Goal: Complete application form

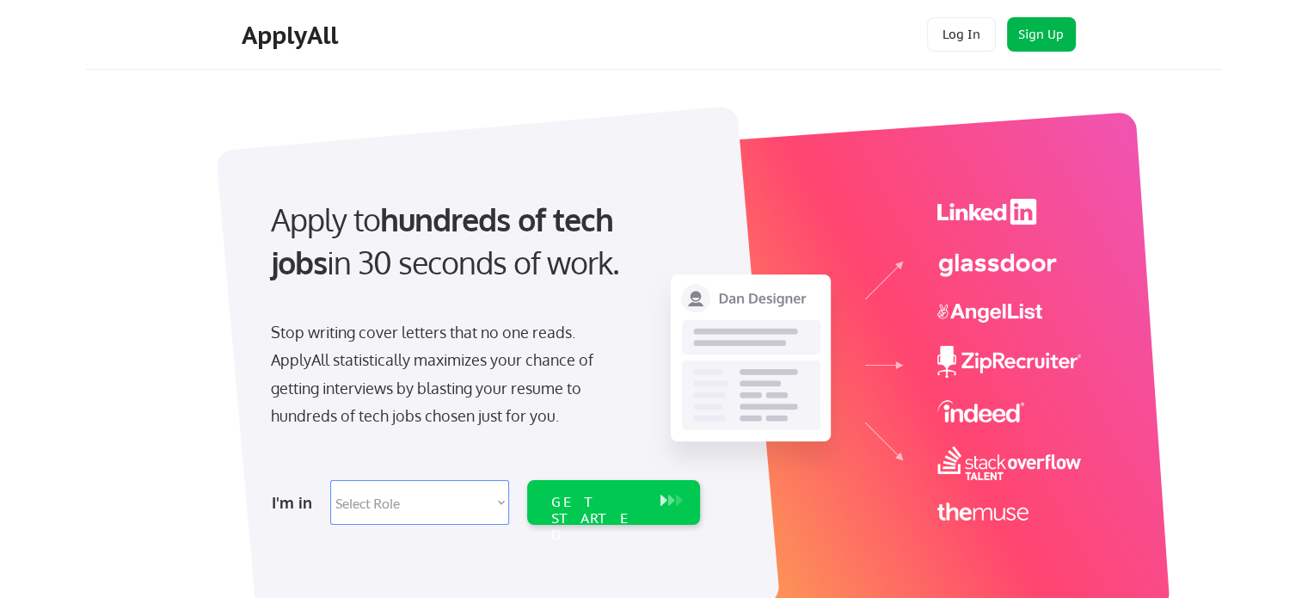
click at [1049, 35] on button "Sign Up" at bounding box center [1041, 34] width 69 height 34
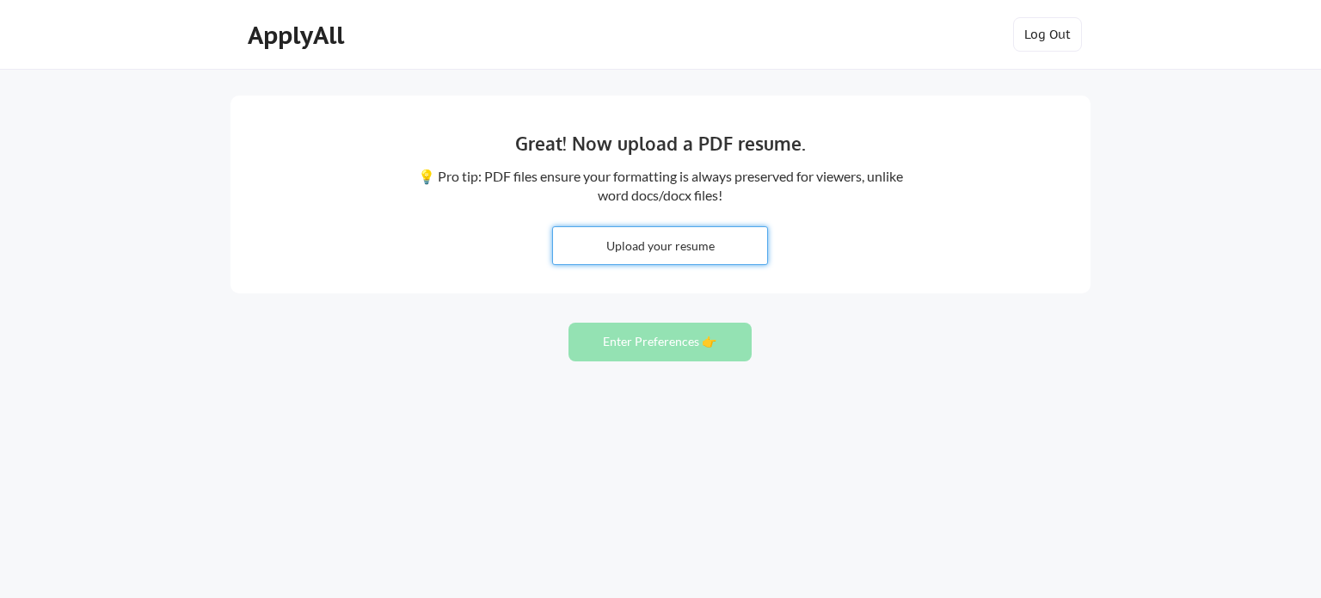
click at [639, 249] on input "file" at bounding box center [660, 245] width 214 height 37
type input "C:\fakepath\resume 8 25 25 -Last .pdf"
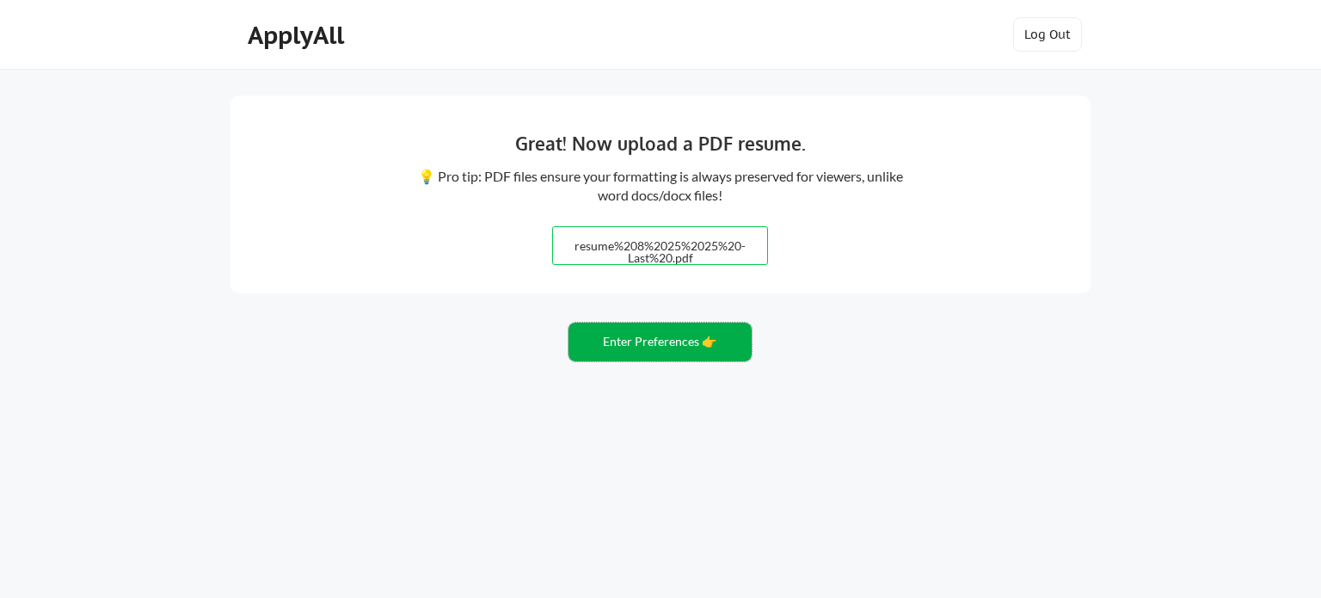
click at [637, 337] on button "Enter Preferences 👉" at bounding box center [660, 342] width 183 height 39
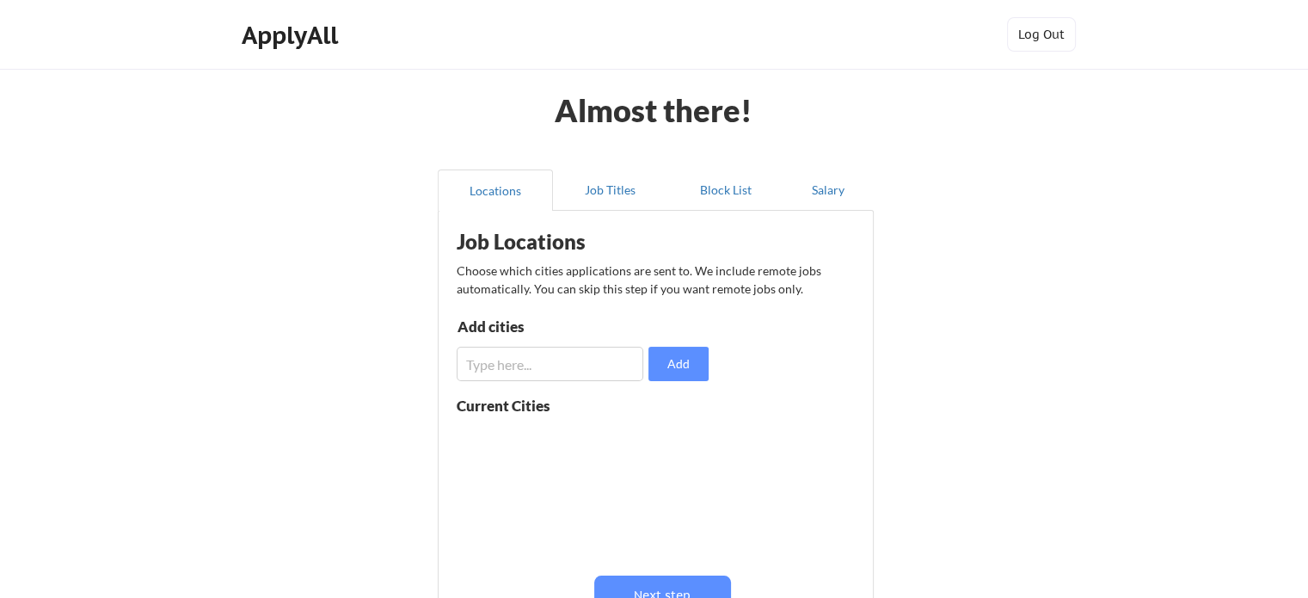
click at [561, 364] on input "input" at bounding box center [550, 364] width 187 height 34
click at [565, 360] on input "input" at bounding box center [550, 364] width 187 height 34
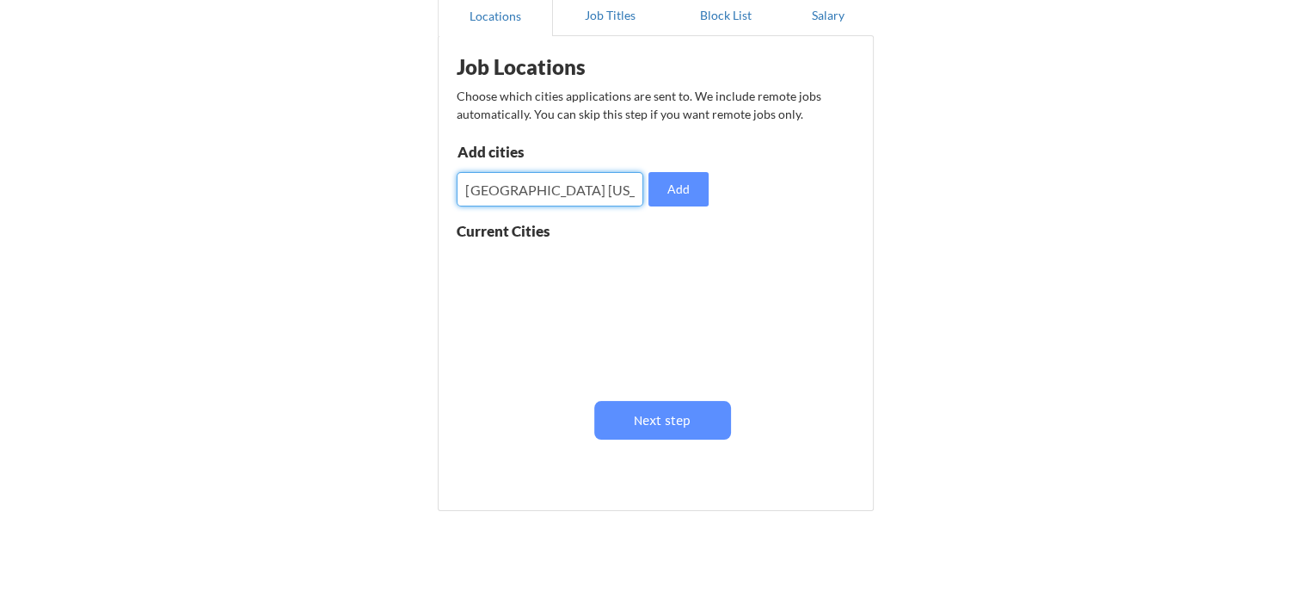
scroll to position [179, 0]
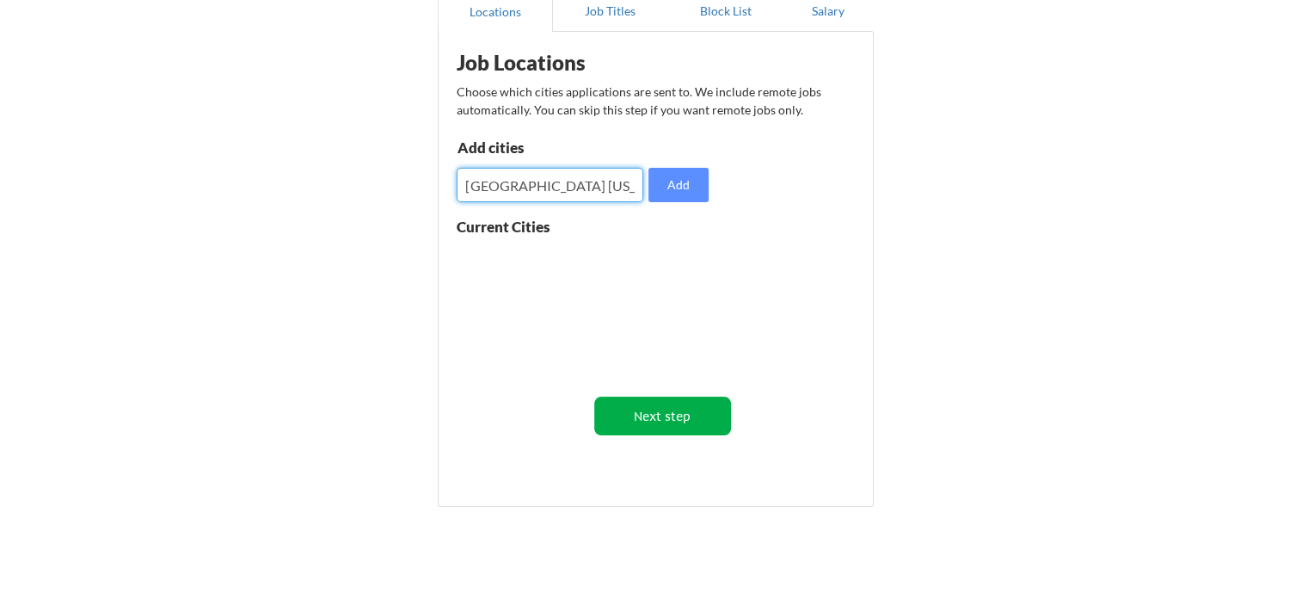
type input "[GEOGRAPHIC_DATA] [US_STATE]"
click at [643, 415] on button "Next step" at bounding box center [662, 416] width 137 height 39
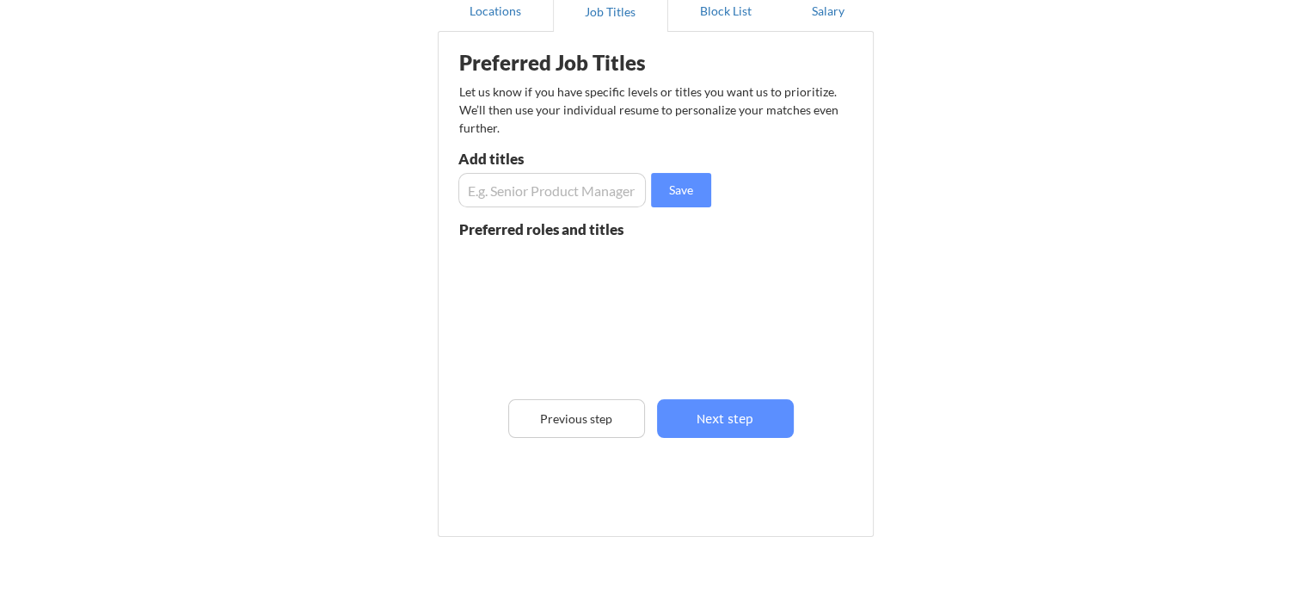
click at [592, 190] on input "input" at bounding box center [553, 190] width 188 height 34
type input "P"
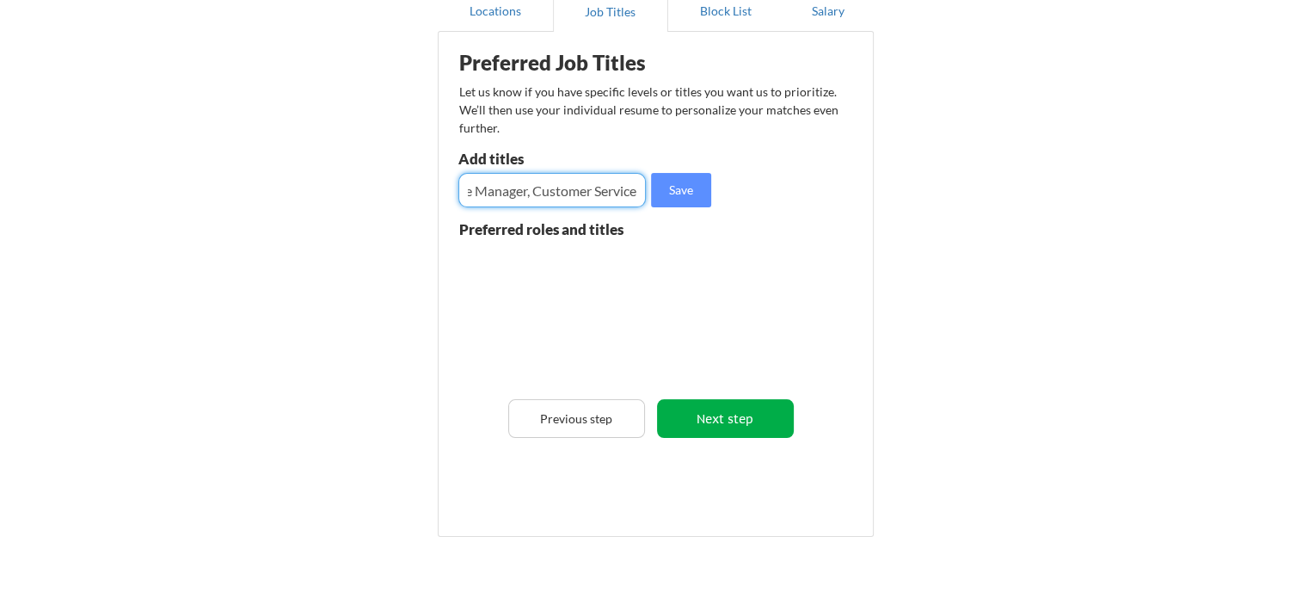
type input "Sales, Alliance Manager, Customer Service"
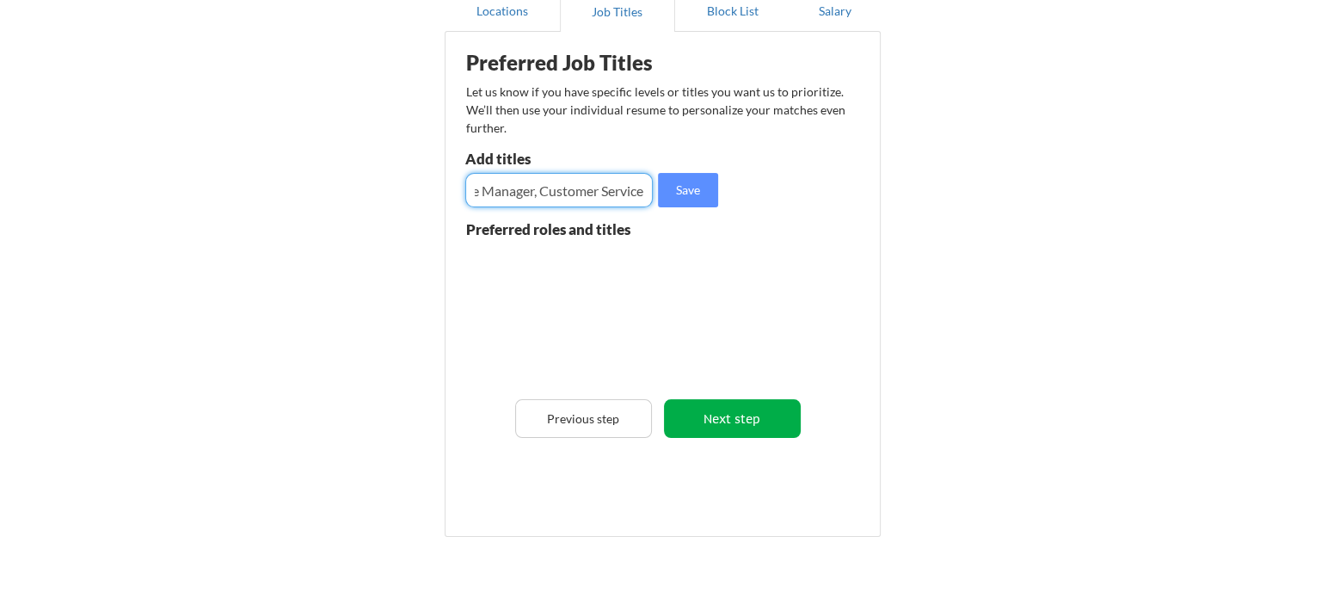
scroll to position [0, 0]
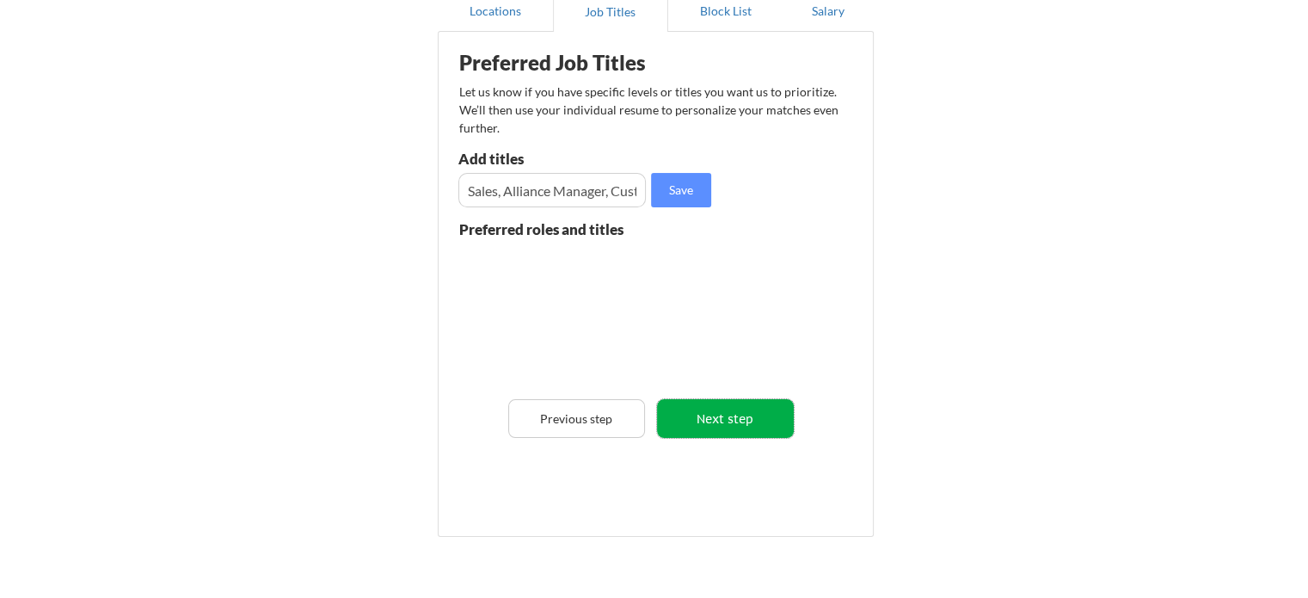
click at [699, 414] on button "Next step" at bounding box center [725, 418] width 137 height 39
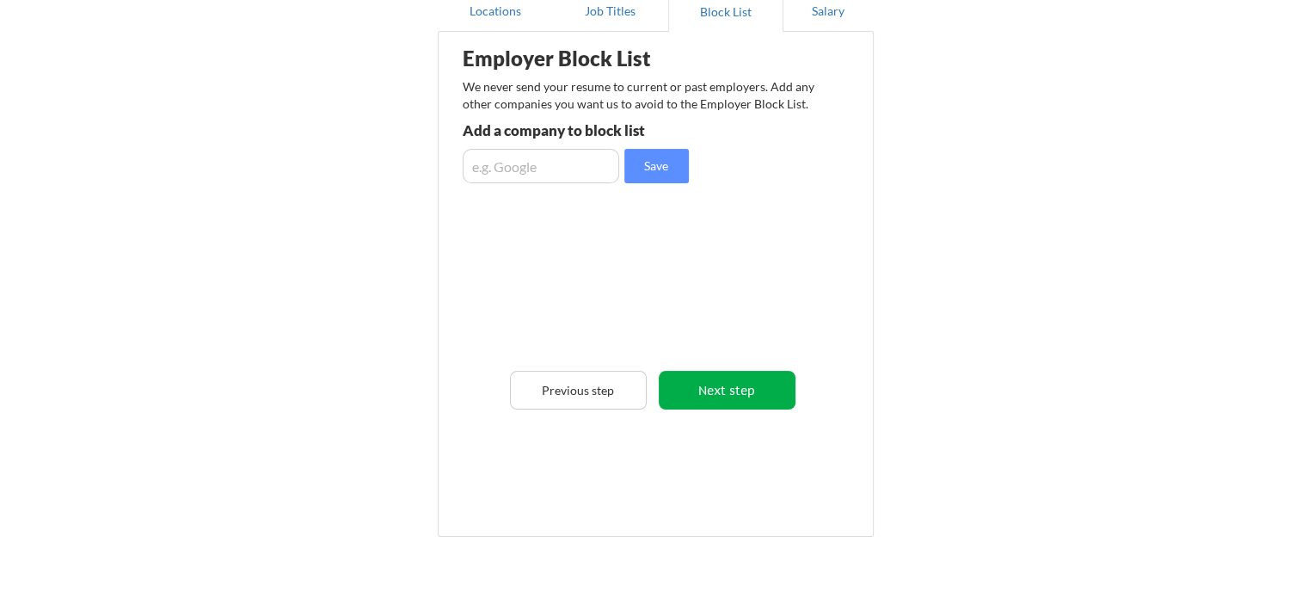
click at [723, 387] on button "Next step" at bounding box center [727, 390] width 137 height 39
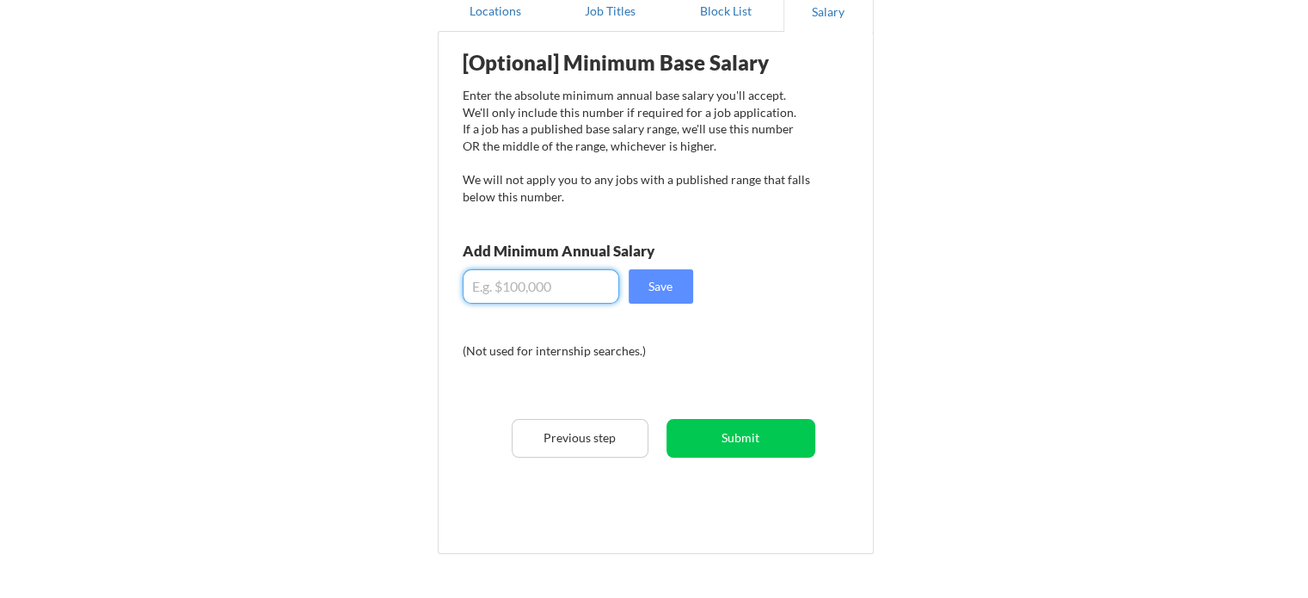
click at [554, 289] on input "input" at bounding box center [541, 286] width 157 height 34
type input "$60,000"
click at [672, 283] on button "Save" at bounding box center [661, 286] width 65 height 34
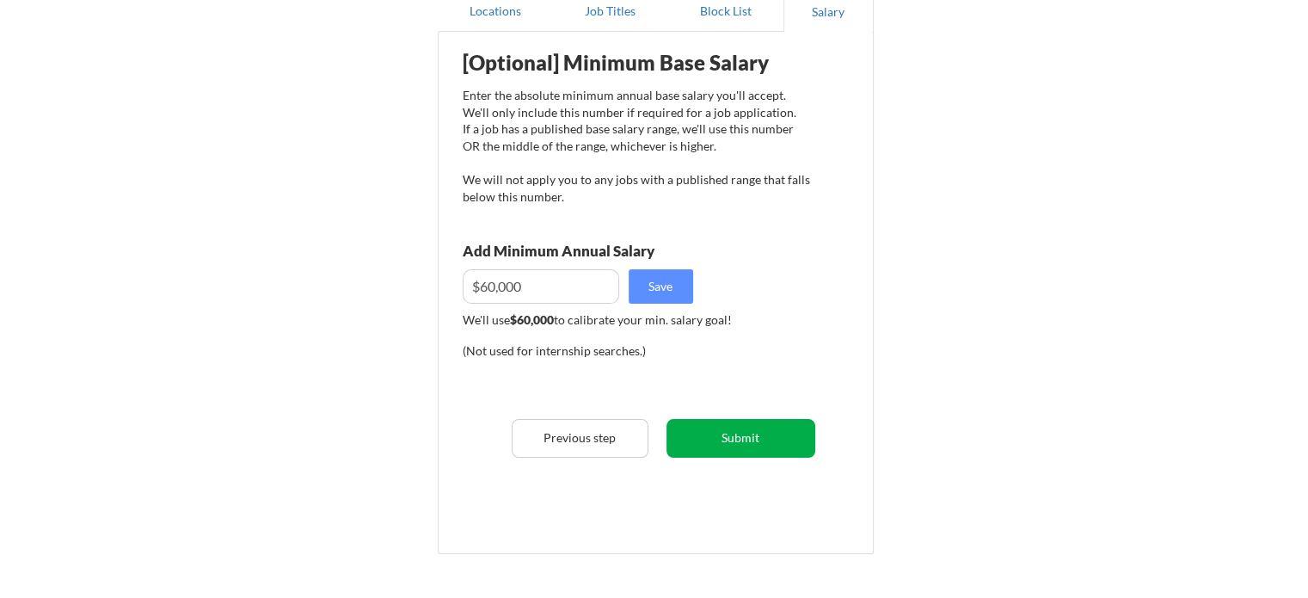
click at [722, 441] on button "Submit" at bounding box center [741, 438] width 149 height 39
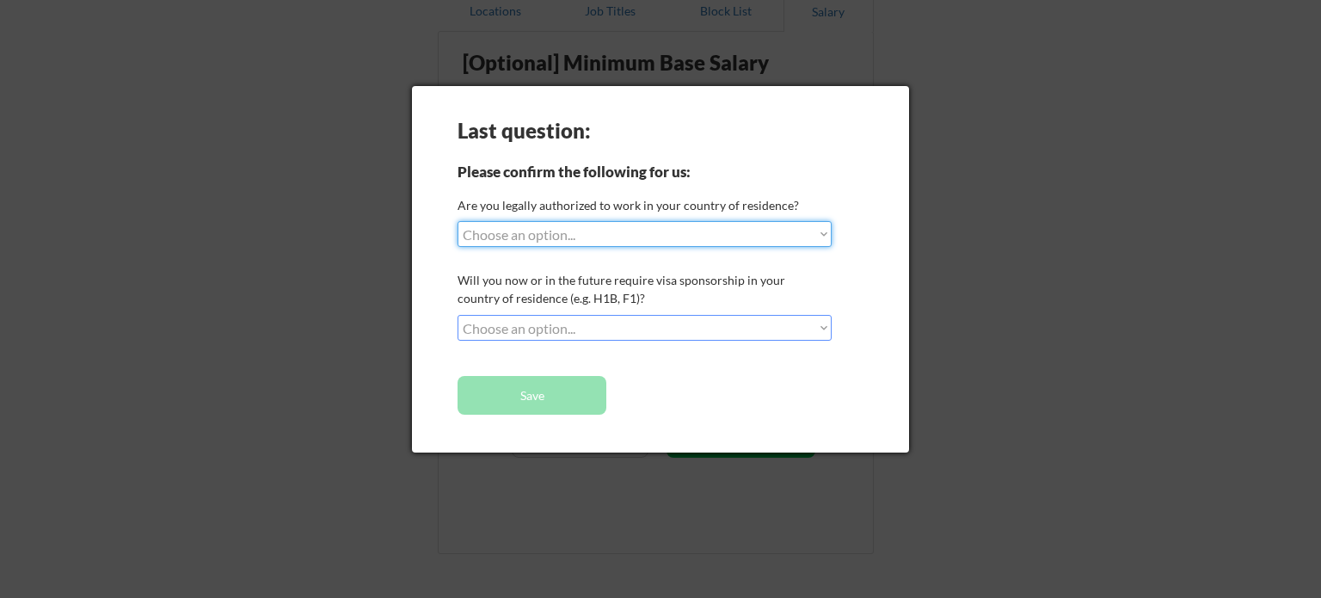
click at [637, 242] on select "Choose an option... Yes, I am a [DEMOGRAPHIC_DATA] Citizen Yes, I am a [DEMOGRA…" at bounding box center [645, 234] width 374 height 26
